Goal: Task Accomplishment & Management: Use online tool/utility

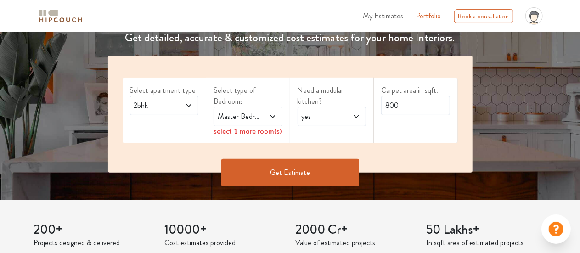
scroll to position [145, 0]
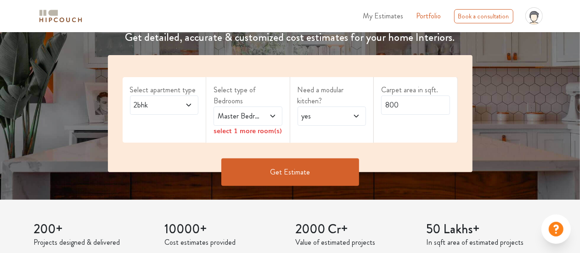
click at [259, 116] on span "Master Bedroom" at bounding box center [238, 116] width 45 height 11
click at [161, 102] on span "2bhk" at bounding box center [154, 105] width 45 height 11
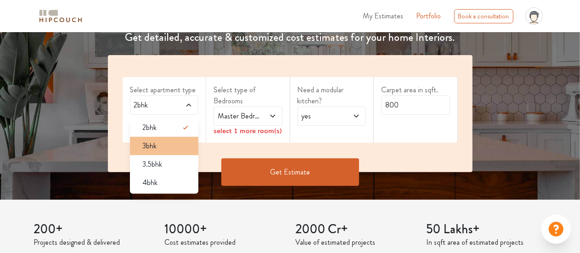
click at [165, 144] on div "3bhk" at bounding box center [166, 145] width 63 height 11
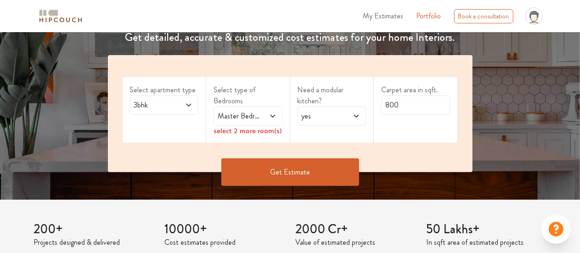
click at [247, 116] on span "Master Bedroom" at bounding box center [238, 116] width 45 height 11
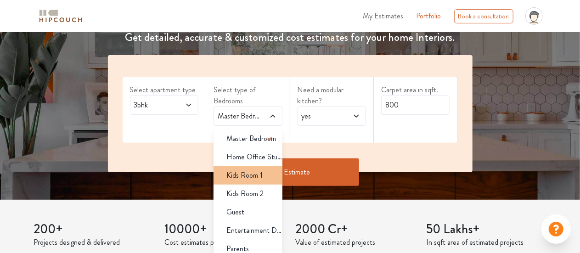
click at [255, 175] on span "Kids Room 1" at bounding box center [244, 175] width 36 height 11
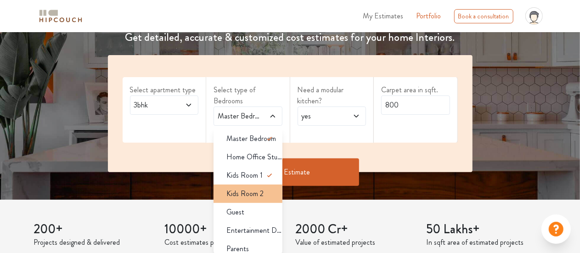
click at [242, 193] on span "Kids Room 2" at bounding box center [244, 193] width 37 height 11
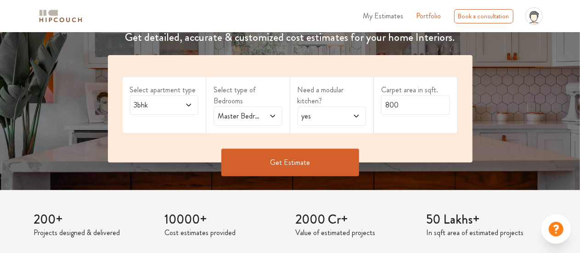
click at [264, 111] on span at bounding box center [268, 116] width 15 height 11
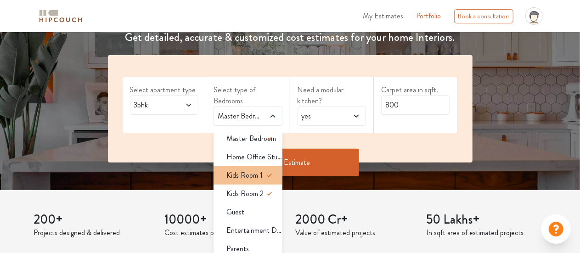
scroll to position [4, 0]
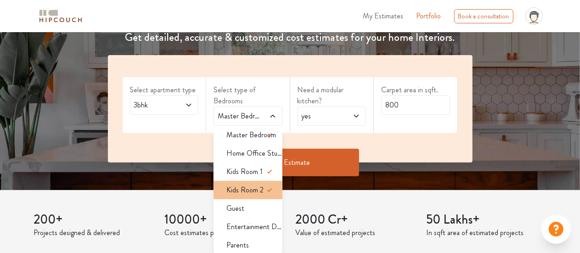
click at [252, 186] on span "Kids Room 2" at bounding box center [244, 190] width 37 height 11
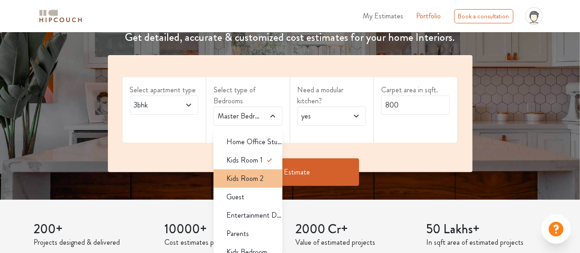
scroll to position [18, 0]
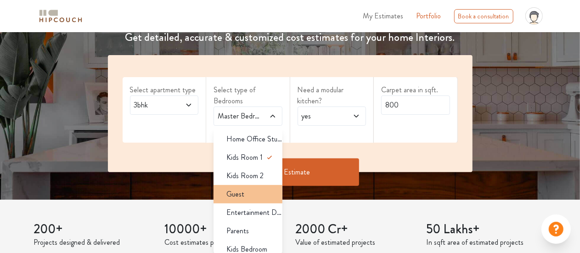
click at [253, 190] on div "Guest" at bounding box center [250, 194] width 63 height 11
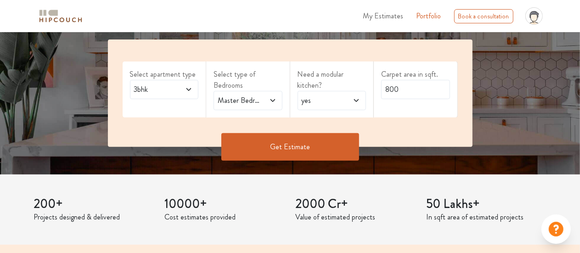
scroll to position [160, 0]
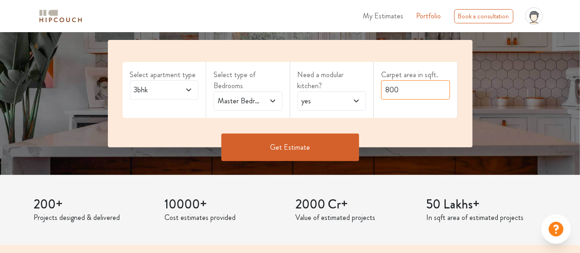
click at [389, 90] on input "800" at bounding box center [415, 89] width 69 height 19
type input "1000"
click at [304, 153] on button "Get Estimate" at bounding box center [290, 148] width 138 height 28
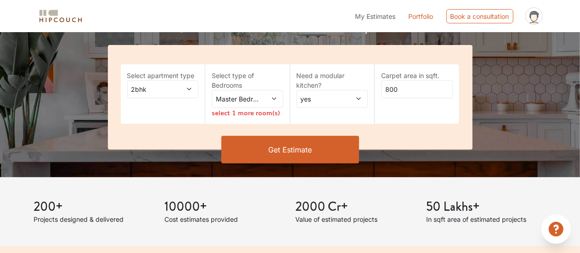
scroll to position [160, 0]
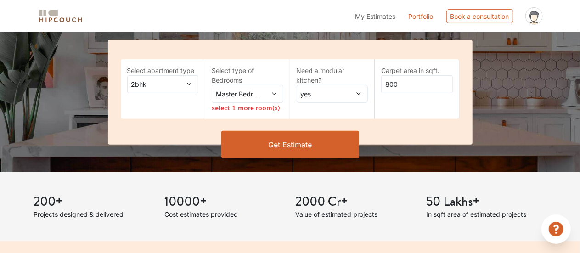
click at [275, 92] on icon at bounding box center [274, 93] width 6 height 6
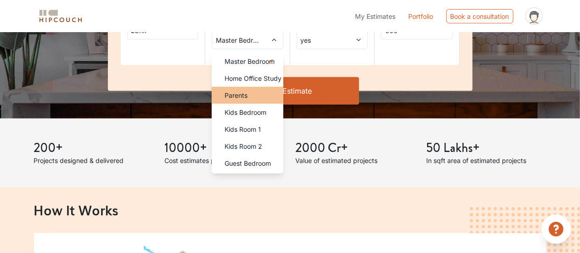
scroll to position [148, 0]
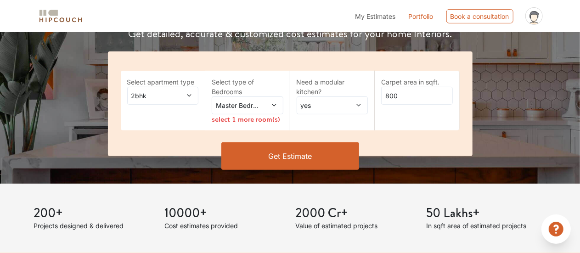
click at [191, 95] on icon at bounding box center [189, 96] width 4 height 2
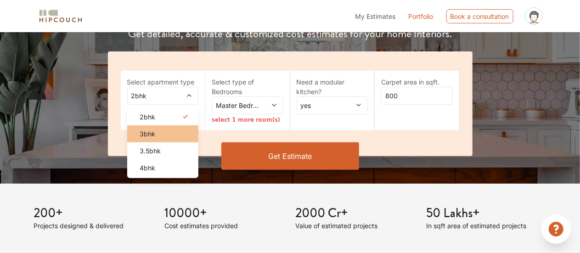
click at [149, 130] on span "3bhk" at bounding box center [148, 134] width 16 height 10
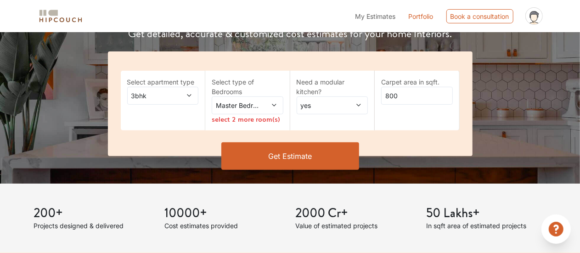
click at [277, 102] on div "Master Bedroom" at bounding box center [248, 105] width 72 height 18
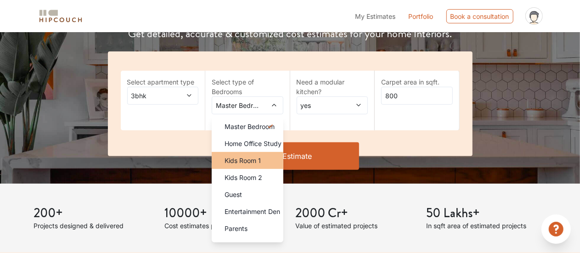
click at [247, 156] on span "Kids Room 1" at bounding box center [242, 161] width 36 height 10
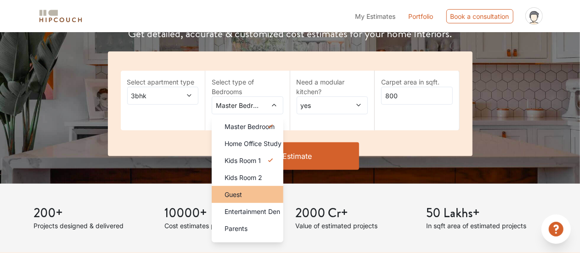
click at [235, 196] on span "Guest" at bounding box center [232, 195] width 17 height 10
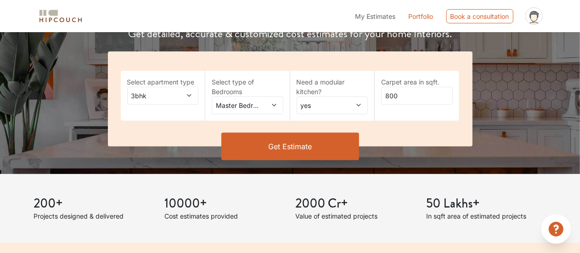
click at [292, 144] on button "Get Estimate" at bounding box center [290, 147] width 138 height 28
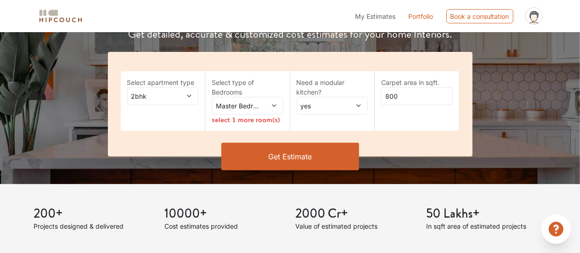
scroll to position [148, 0]
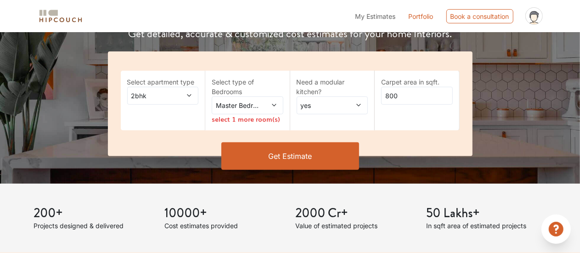
click at [185, 95] on span at bounding box center [185, 96] width 16 height 10
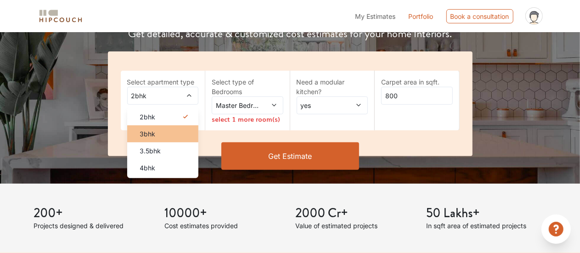
click at [139, 137] on div "3bhk" at bounding box center [166, 134] width 66 height 10
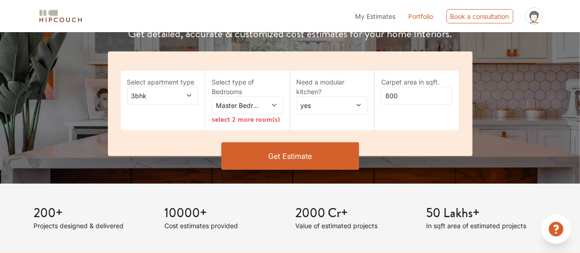
click at [238, 104] on span "Master Bedroom" at bounding box center [237, 106] width 47 height 10
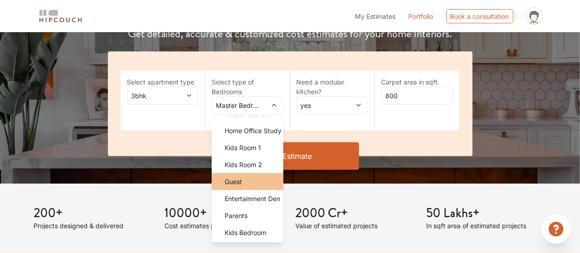
scroll to position [0, 0]
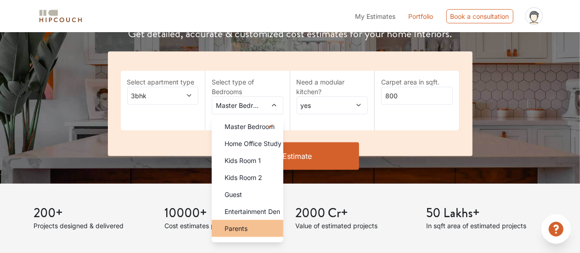
click at [226, 224] on span "Parents" at bounding box center [235, 229] width 23 height 10
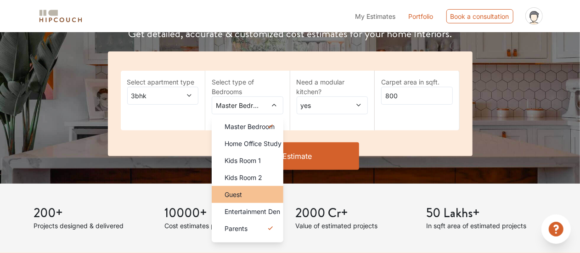
click at [226, 197] on span "Guest" at bounding box center [232, 195] width 17 height 10
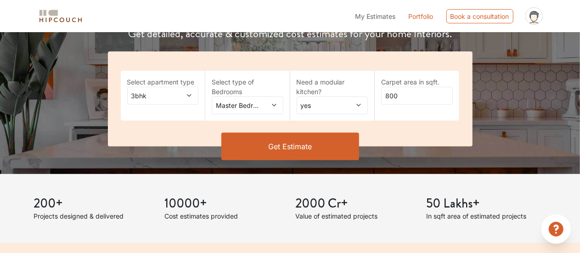
click at [293, 145] on button "Get Estimate" at bounding box center [290, 147] width 138 height 28
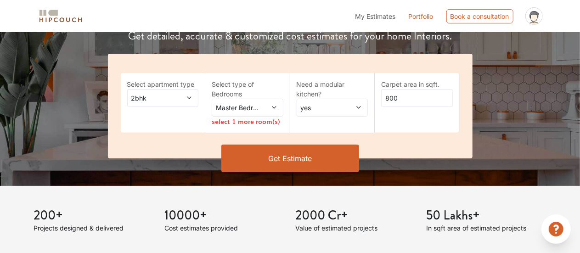
scroll to position [148, 0]
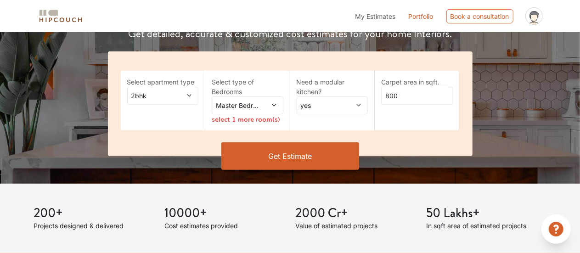
click at [236, 103] on span "Master Bedroom" at bounding box center [237, 106] width 47 height 10
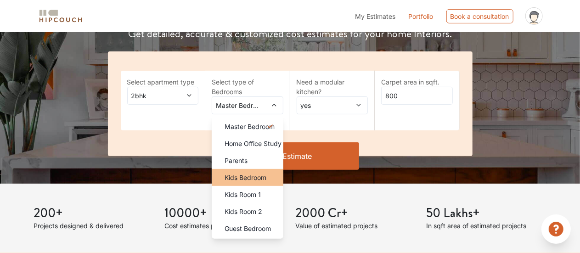
click at [239, 174] on span "Kids Bedroom" at bounding box center [245, 178] width 42 height 10
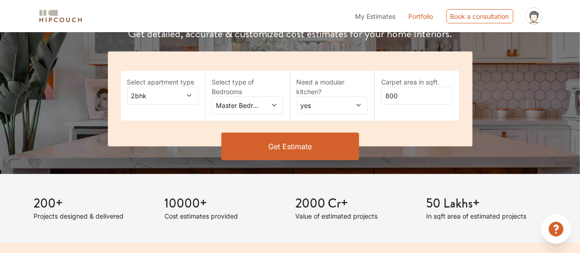
click at [270, 105] on span at bounding box center [269, 106] width 16 height 10
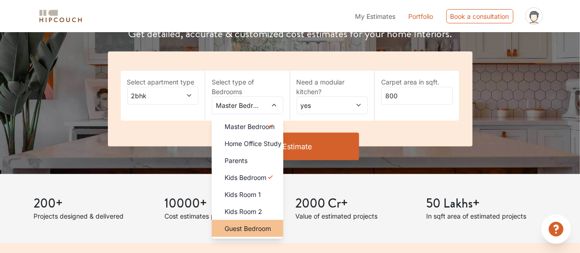
click at [239, 227] on span "Guest Bedroom" at bounding box center [247, 229] width 46 height 10
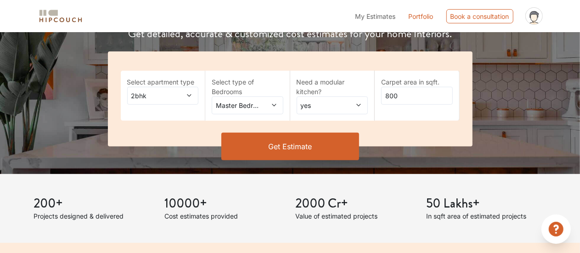
click at [285, 150] on button "Get Estimate" at bounding box center [290, 147] width 138 height 28
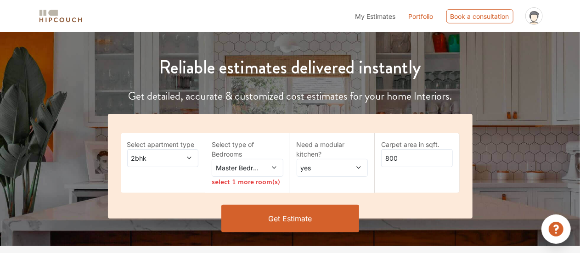
scroll to position [148, 0]
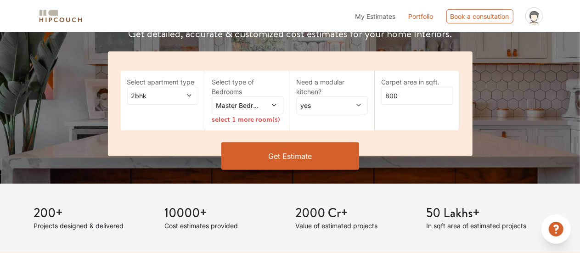
click at [162, 96] on span "2bhk" at bounding box center [152, 96] width 47 height 10
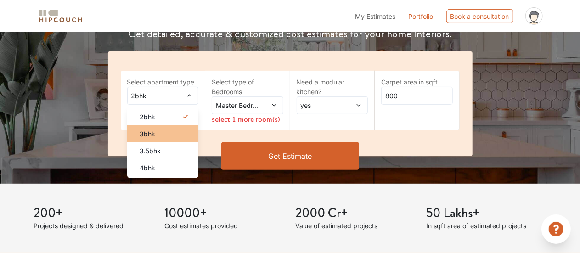
click at [153, 130] on span "3bhk" at bounding box center [148, 134] width 16 height 10
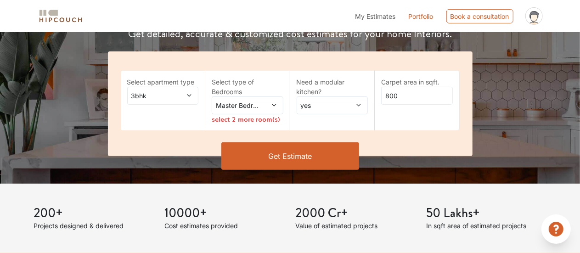
click at [253, 104] on span "Master Bedroom" at bounding box center [237, 106] width 47 height 10
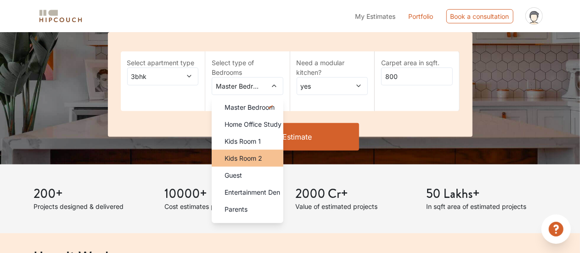
scroll to position [168, 0]
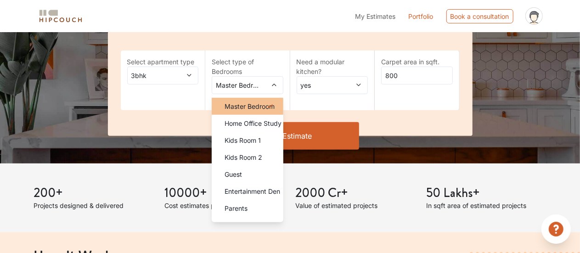
click at [238, 107] on span "Master Bedroom" at bounding box center [249, 106] width 50 height 10
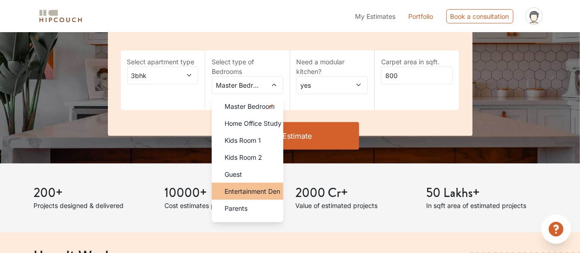
scroll to position [13, 0]
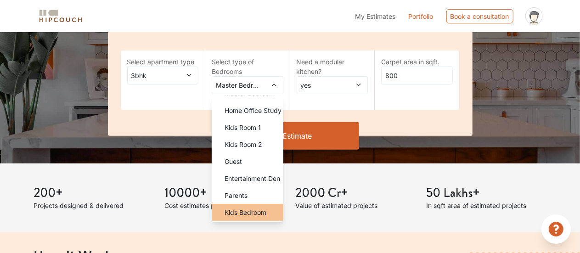
click at [236, 210] on span "Kids Bedroom" at bounding box center [245, 213] width 42 height 10
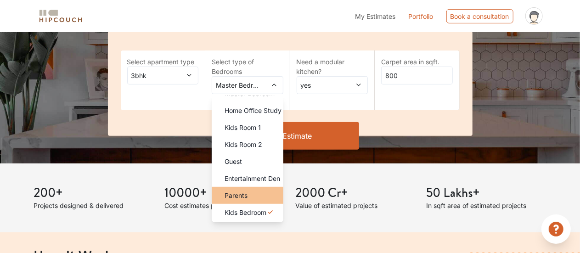
click at [236, 198] on span "Parents" at bounding box center [235, 196] width 23 height 10
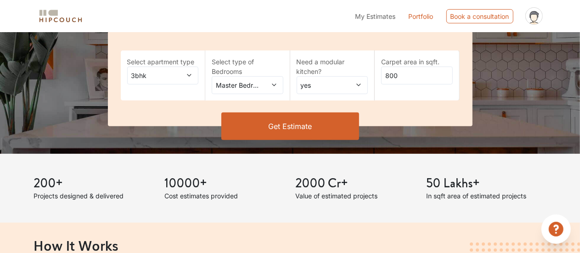
click at [276, 125] on button "Get Estimate" at bounding box center [290, 126] width 138 height 28
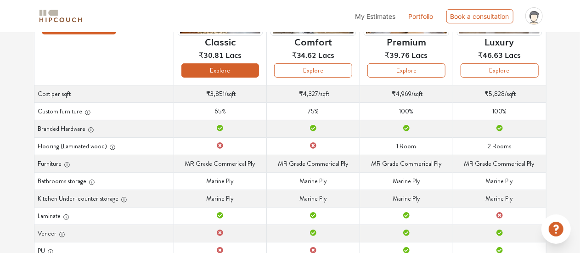
scroll to position [122, 0]
